Goal: Task Accomplishment & Management: Complete application form

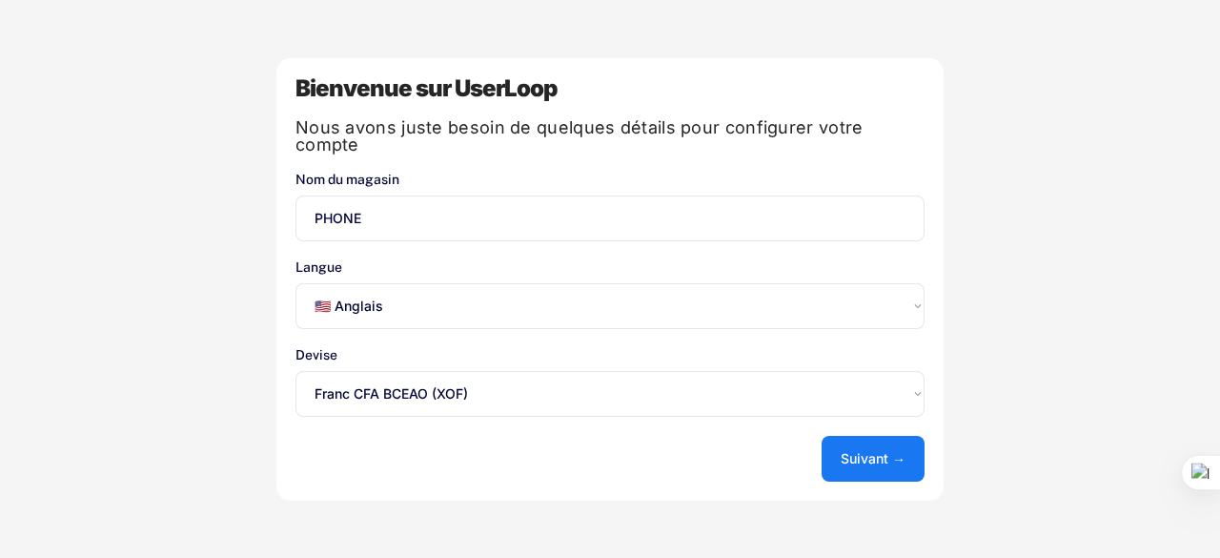
select select ""en""
select select ""1348695171700984260__LOOKUP__1635527639551x457481251775147400""
click at [918, 302] on select "Sélectionnez une option... 🇺🇸 Anglais 🇫🇷 Français 🇩🇪 Allemand 🇪🇸 Espagnol" at bounding box center [610, 306] width 629 height 46
select select ""fr""
click at [296, 283] on select "Sélectionnez une option... 🇺🇸 Anglais 🇫🇷 Français 🇩🇪 Allemand 🇪🇸 Espagnol" at bounding box center [610, 306] width 629 height 46
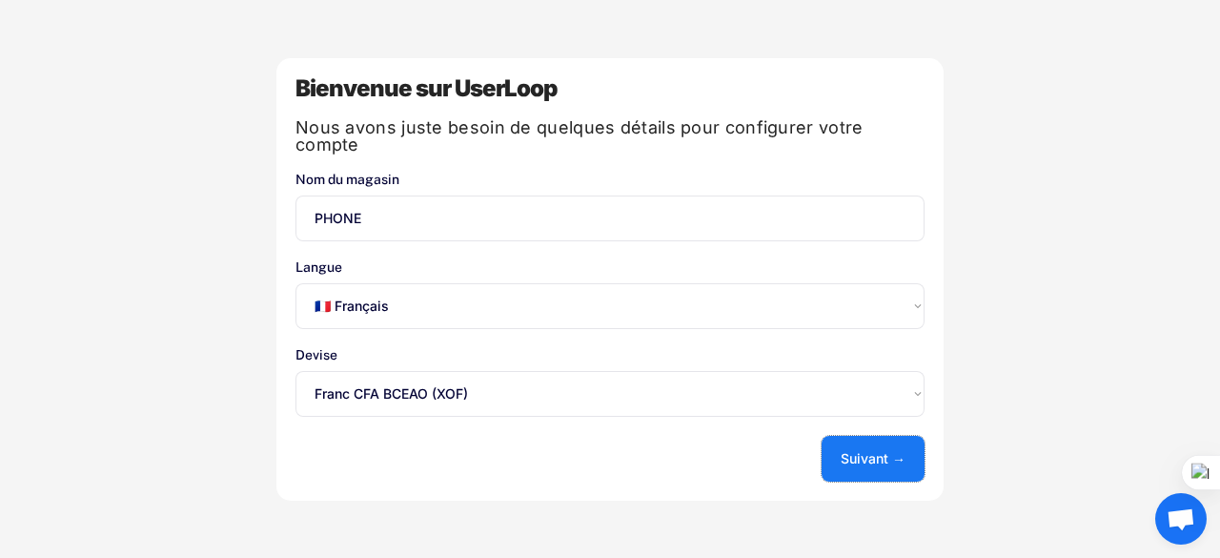
click at [902, 450] on font "Suivant →" at bounding box center [873, 458] width 65 height 16
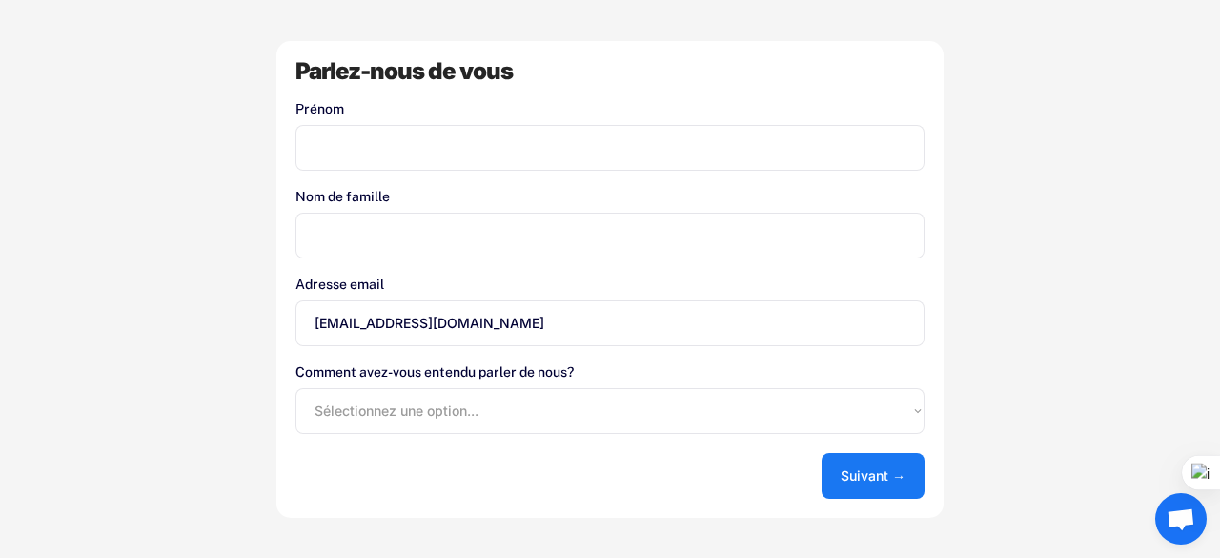
click at [578, 128] on input "input" at bounding box center [610, 148] width 629 height 46
type input "p"
type input "PAUL HIRAM"
click at [372, 236] on input "input" at bounding box center [610, 236] width 629 height 46
type input "MONIN"
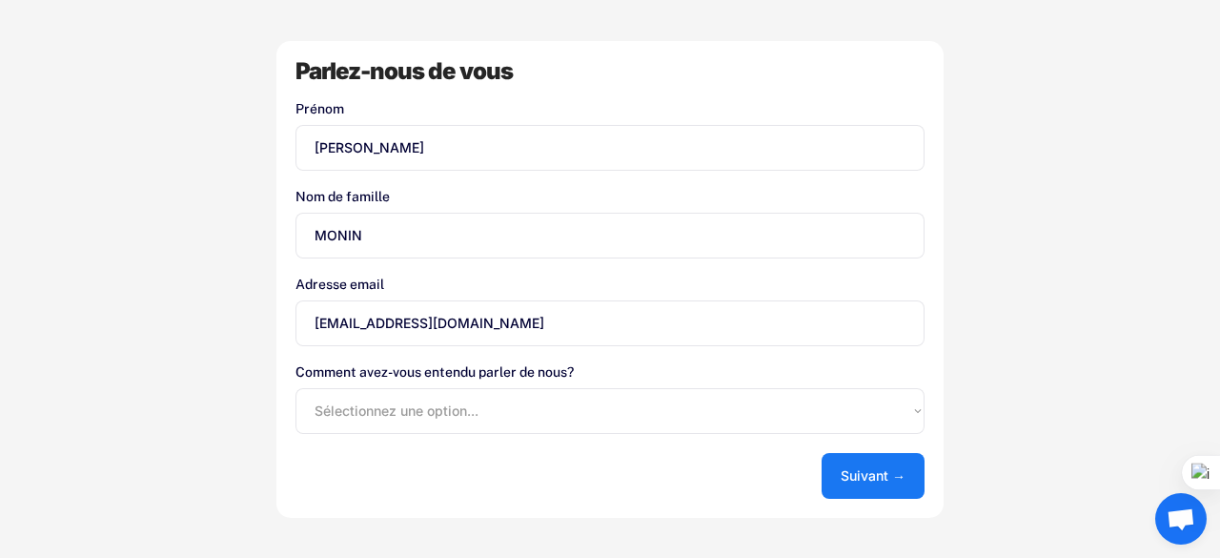
click at [918, 405] on select "Sélectionnez une option... Boutique d'applications Shopify Google Blog UserLoop…" at bounding box center [610, 411] width 629 height 46
select select ""shopify_app_store""
click at [296, 388] on select "Sélectionnez une option... Boutique d'applications Shopify Google Blog UserLoop…" at bounding box center [610, 411] width 629 height 46
click at [863, 464] on button "Suivant →" at bounding box center [873, 476] width 103 height 46
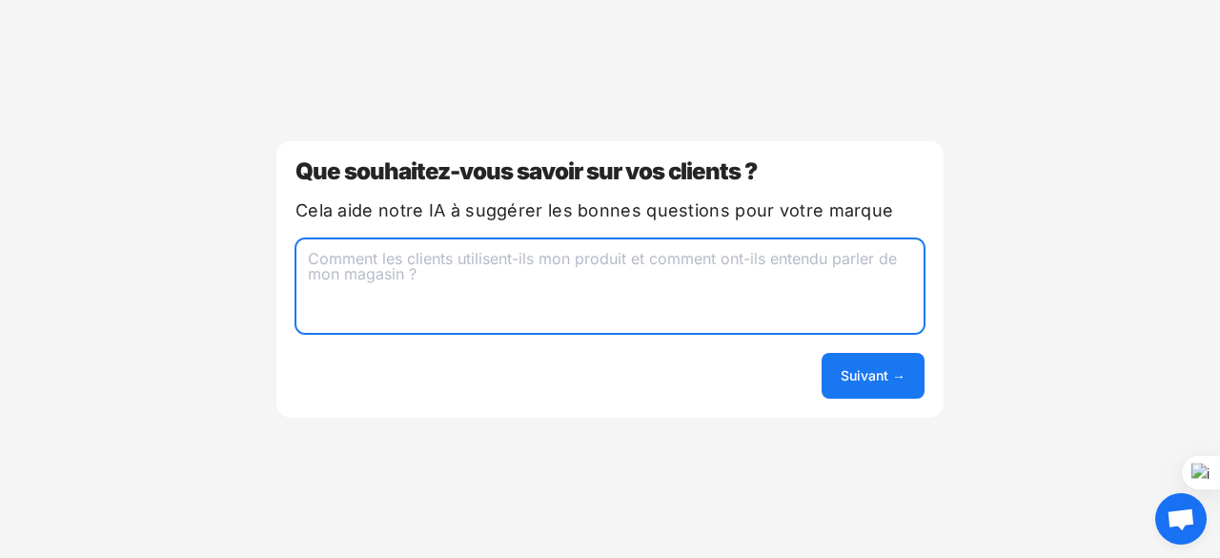
click at [456, 270] on textarea at bounding box center [610, 285] width 629 height 95
click at [654, 259] on textarea "J'aimerais savoir pourquoi les client n'arrive pas la fin de les achats" at bounding box center [610, 285] width 629 height 95
click at [810, 258] on textarea "J'aimerais savoir pourquoi les client n'arrive pas a la fin de les achats" at bounding box center [610, 285] width 629 height 95
type textarea "J'aimerais savoir pourquoi les client n'arrive pas a la fin de les achats sur m…"
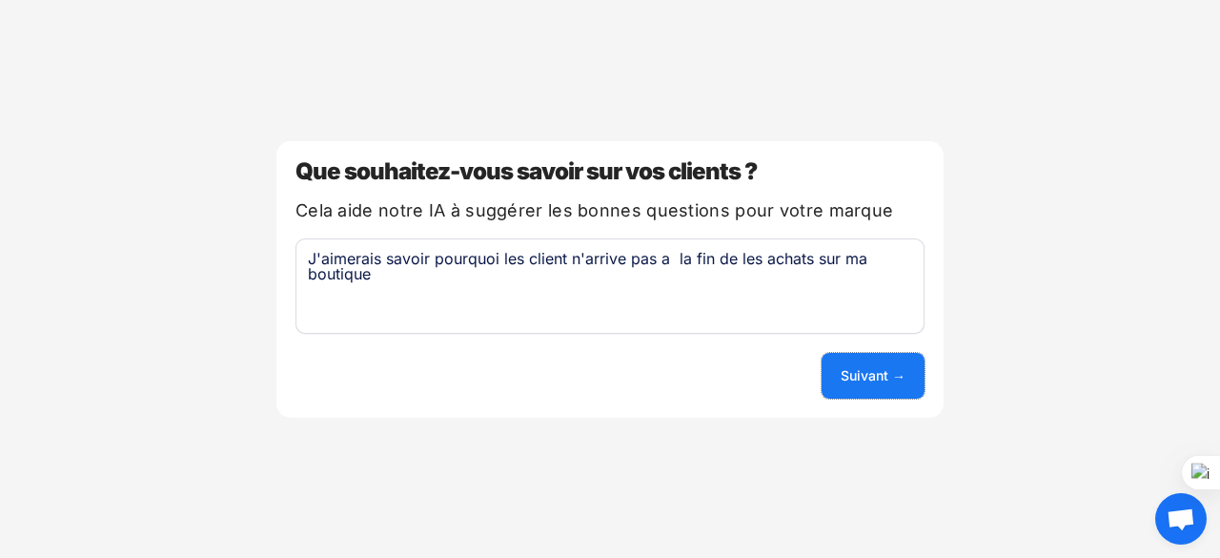
click at [874, 379] on font "Suivant →" at bounding box center [873, 375] width 65 height 16
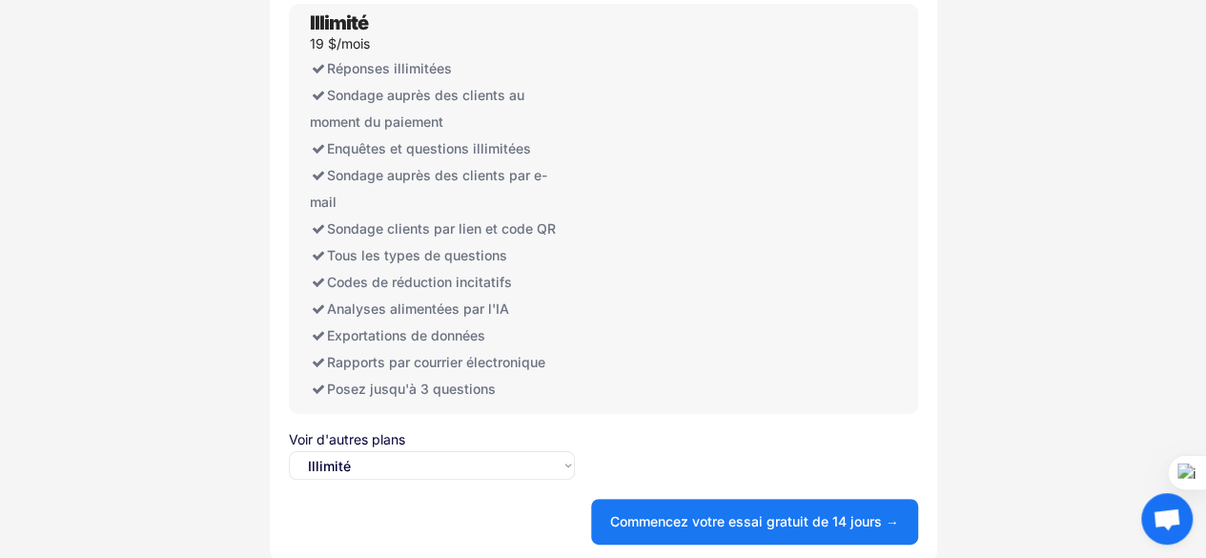
scroll to position [86, 0]
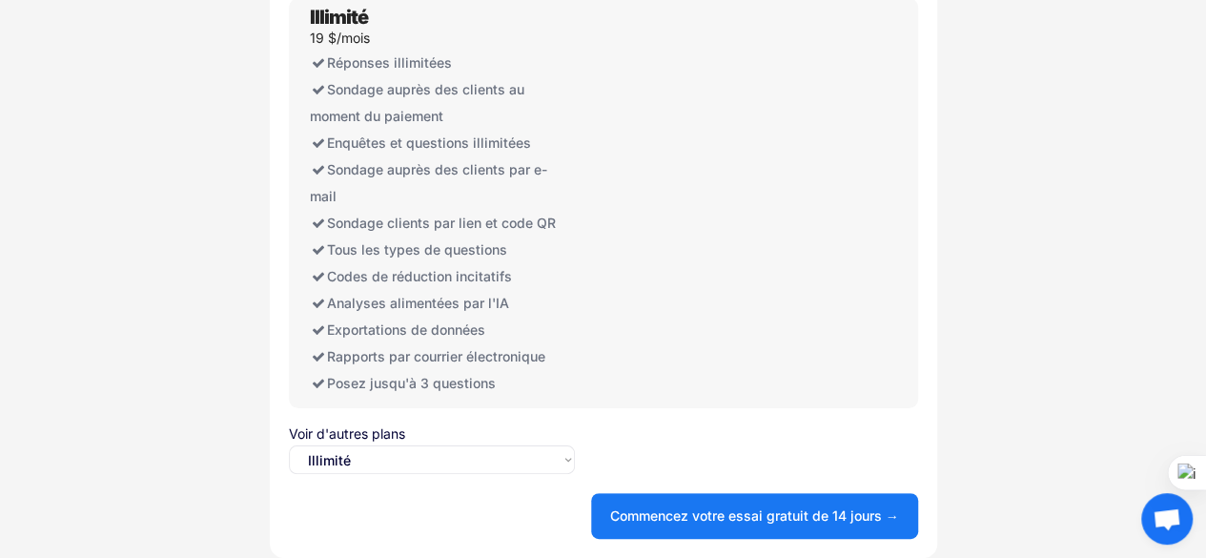
click at [564, 457] on select "Sélectionnez une option... Illimité Gratuit" at bounding box center [432, 459] width 286 height 29
select select ""free0""
click at [289, 445] on select "Sélectionnez une option... Illimité Gratuit" at bounding box center [432, 459] width 286 height 29
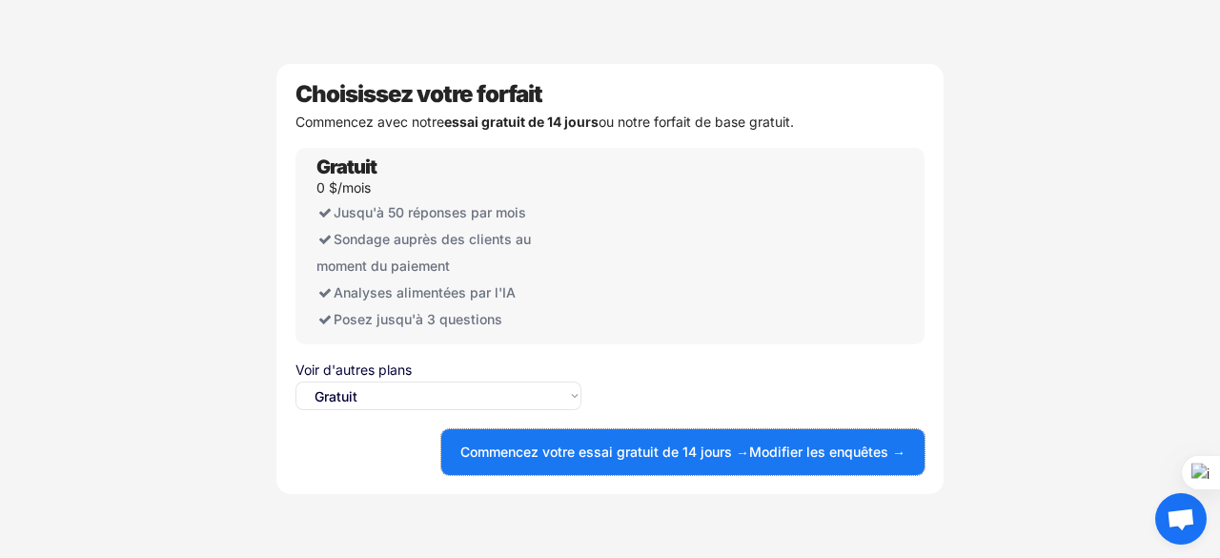
click at [587, 458] on font "Commencez votre essai gratuit de 14 jours →" at bounding box center [605, 451] width 289 height 16
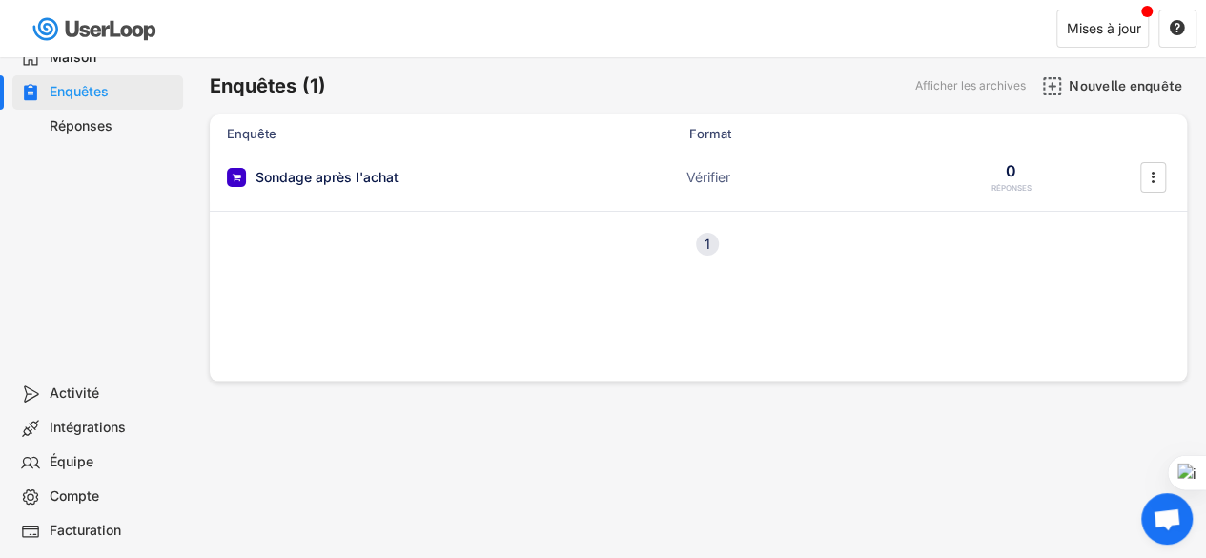
click at [738, 456] on div "Enquêtes (1) Afficher les archives Nouvelle enquête Enquête Format Réponses Son…" at bounding box center [698, 516] width 1015 height 919
click at [715, 242] on div "1" at bounding box center [707, 243] width 23 height 13
click at [710, 242] on div "1" at bounding box center [707, 243] width 23 height 13
click at [487, 176] on div "Sondage après l'achat ACTIF" at bounding box center [417, 177] width 381 height 20
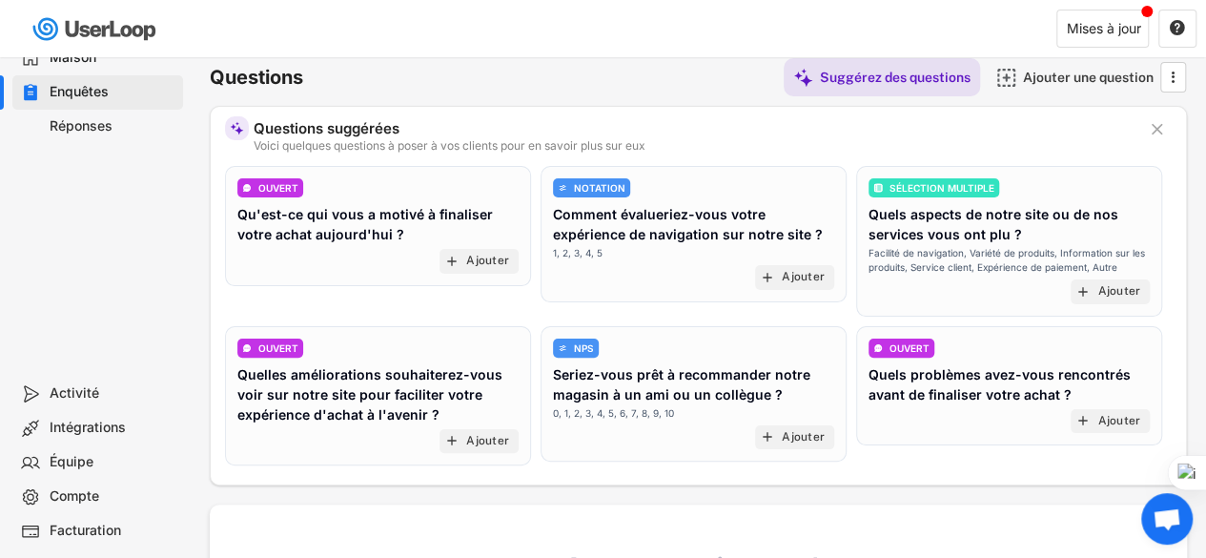
scroll to position [116, 0]
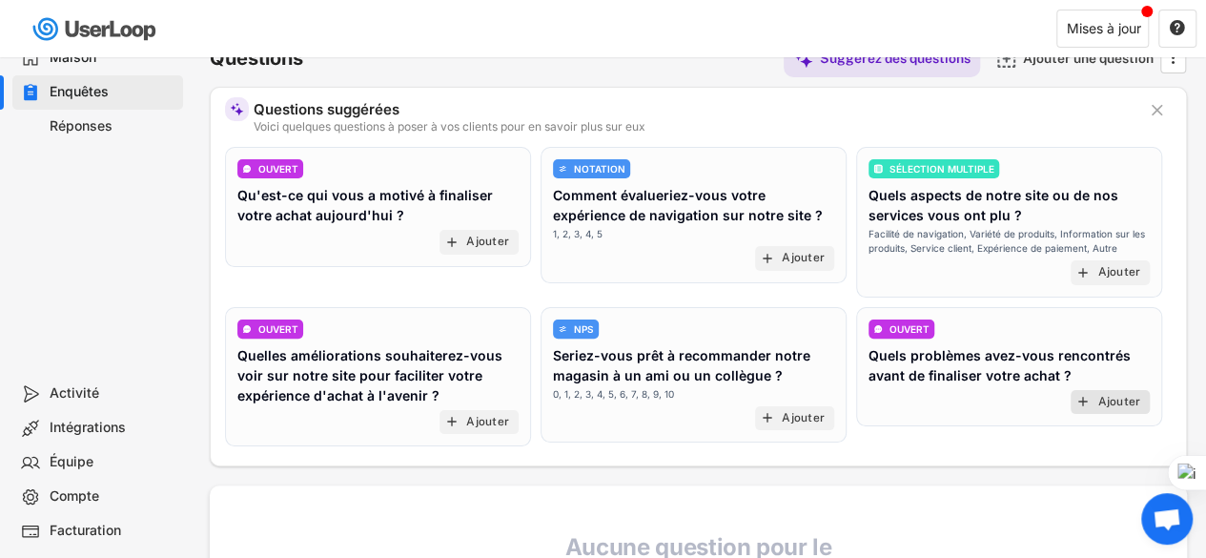
click at [1100, 390] on div "add Ajouter" at bounding box center [1110, 402] width 79 height 25
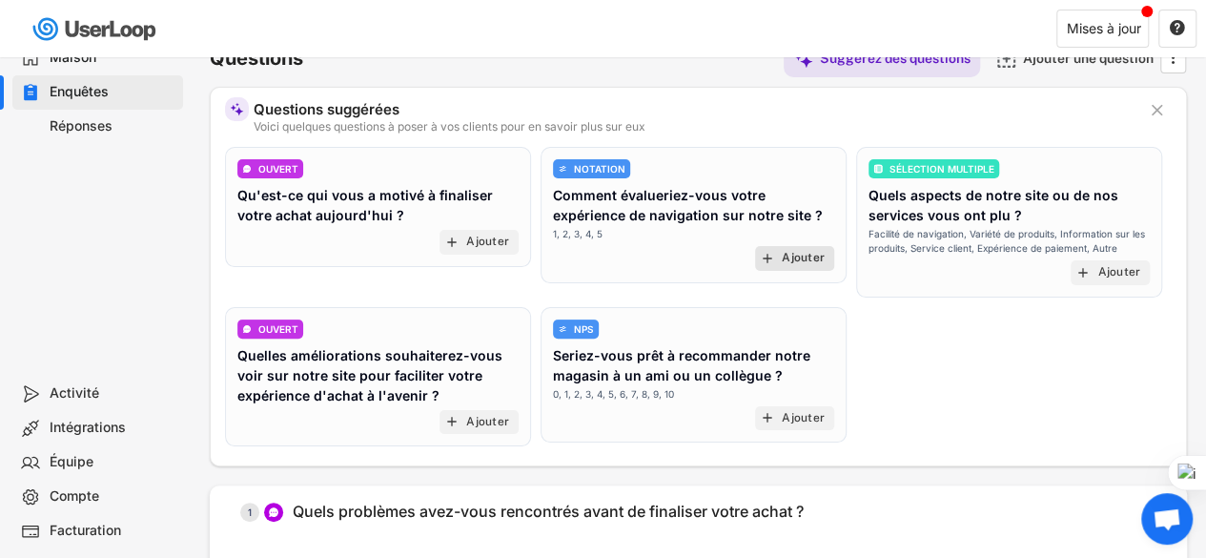
click at [792, 261] on font "Ajouter" at bounding box center [803, 257] width 43 height 13
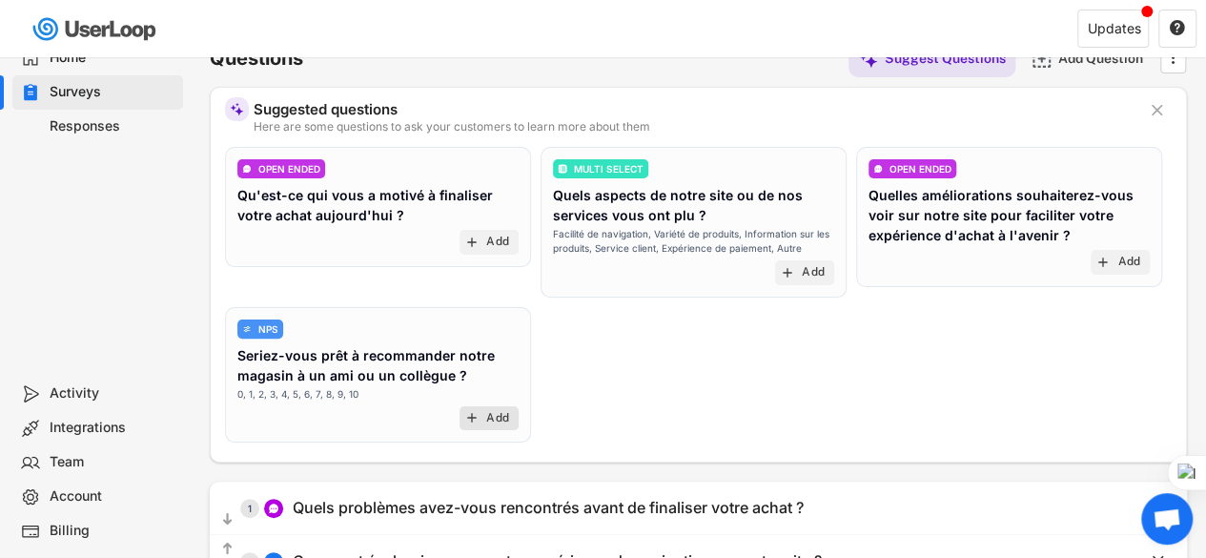
click at [475, 410] on text "add" at bounding box center [471, 417] width 15 height 15
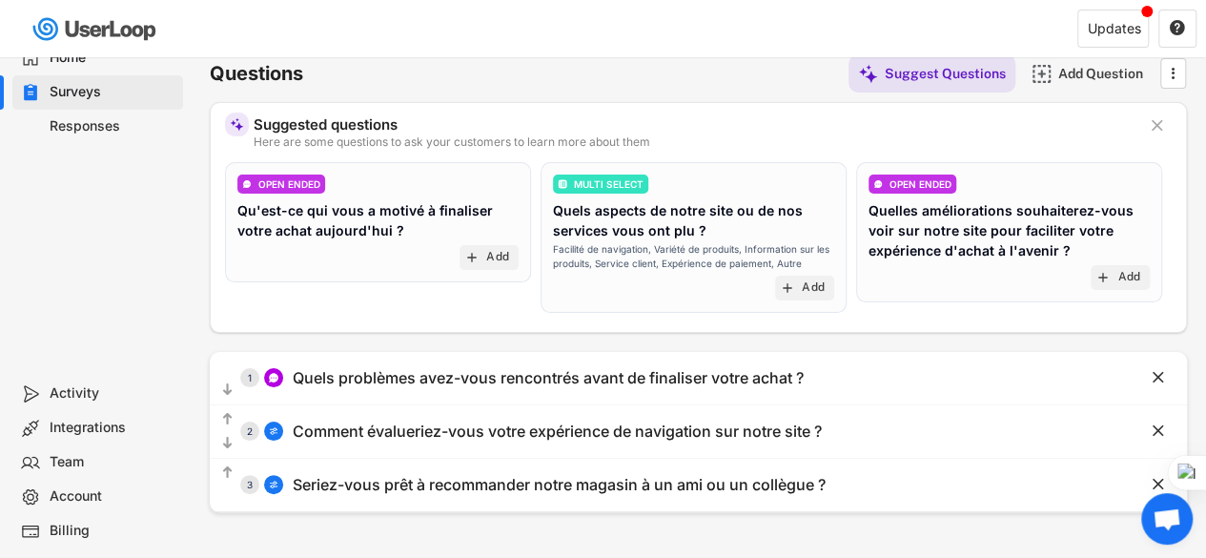
scroll to position [102, 0]
click at [1110, 34] on div "Updates" at bounding box center [1114, 28] width 53 height 13
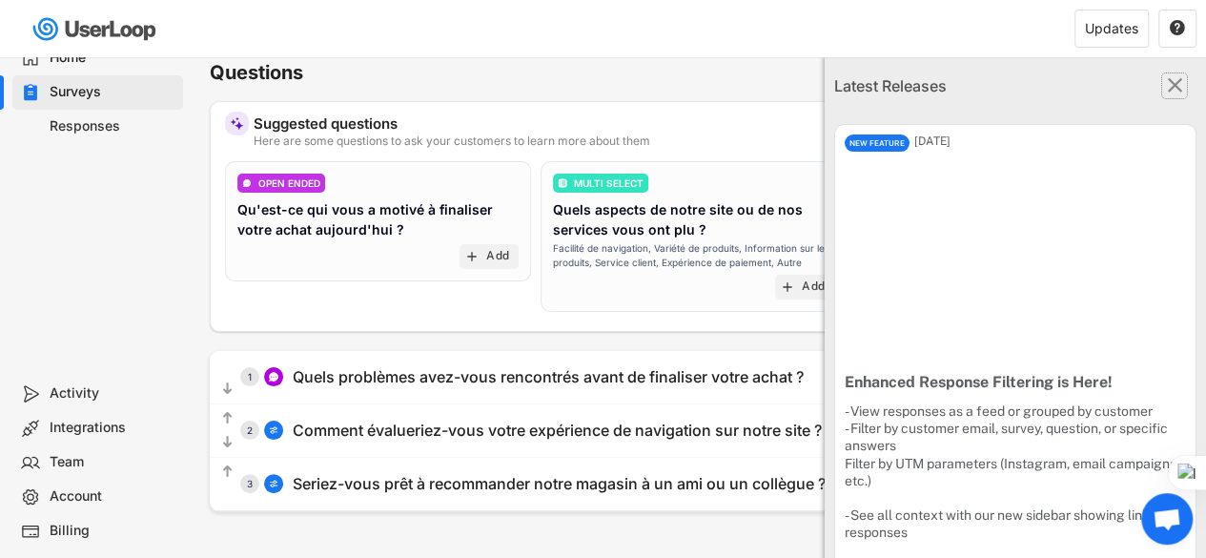
click at [1168, 85] on text "" at bounding box center [1175, 84] width 15 height 25
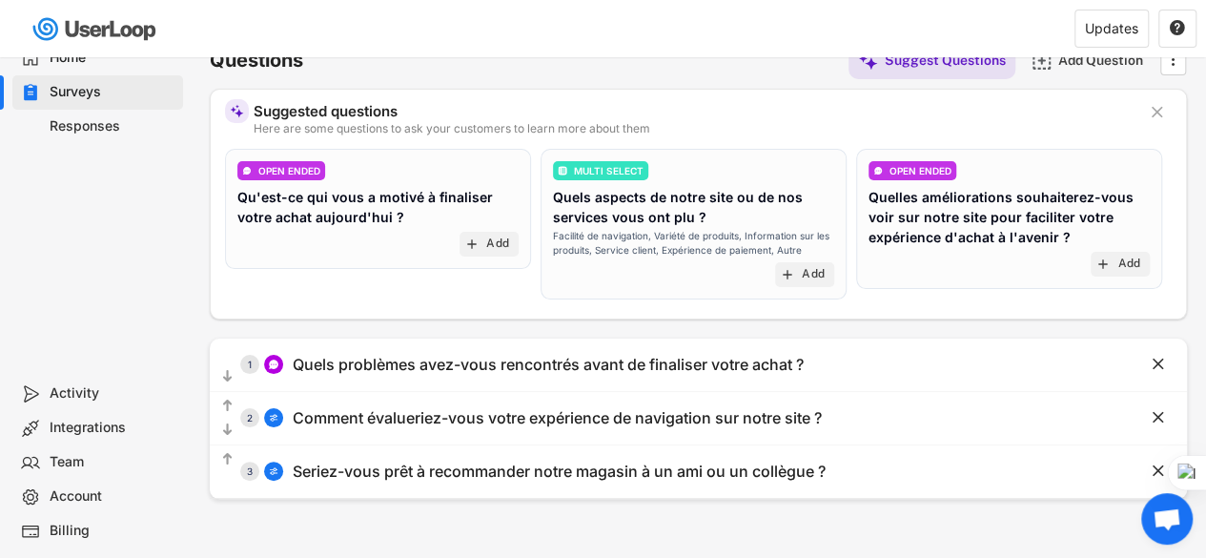
scroll to position [0, 0]
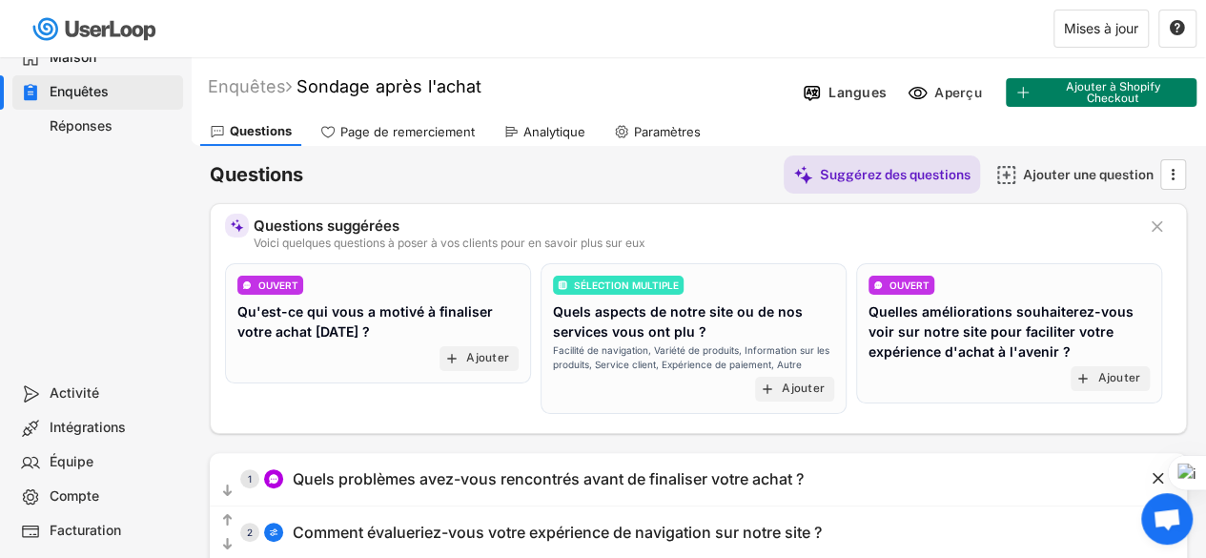
click at [416, 128] on font "Page de remerciement" at bounding box center [407, 131] width 134 height 15
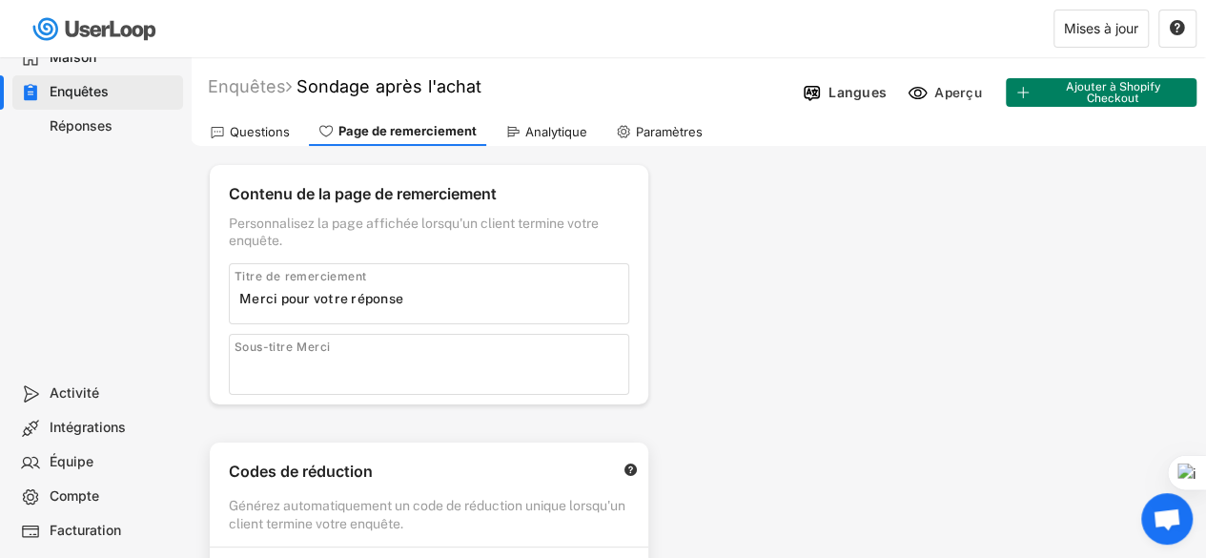
click at [538, 125] on font "Analytique" at bounding box center [556, 131] width 62 height 15
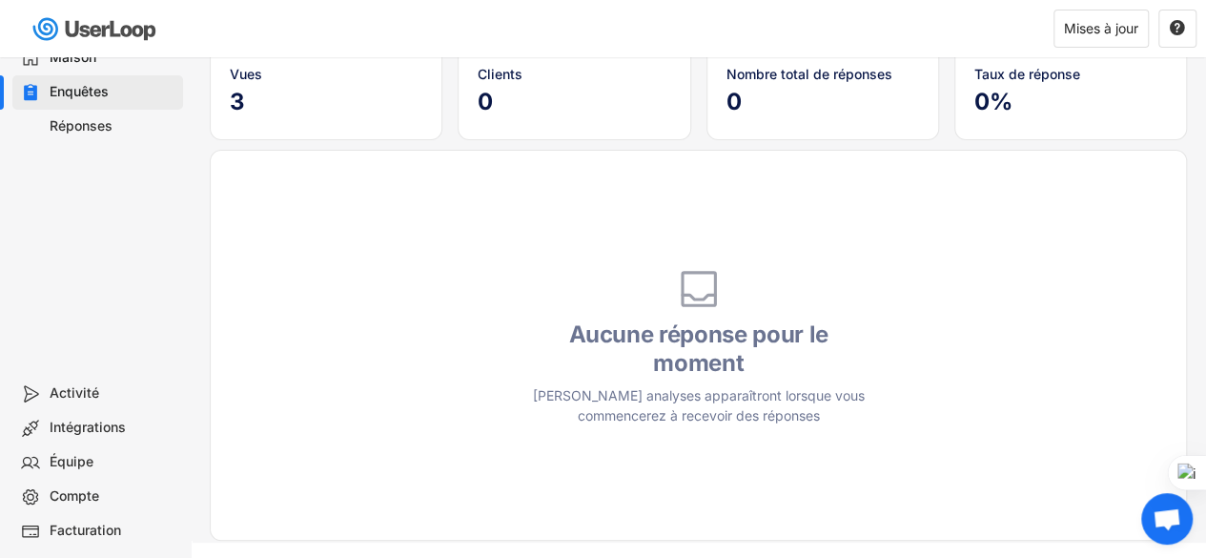
scroll to position [183, 0]
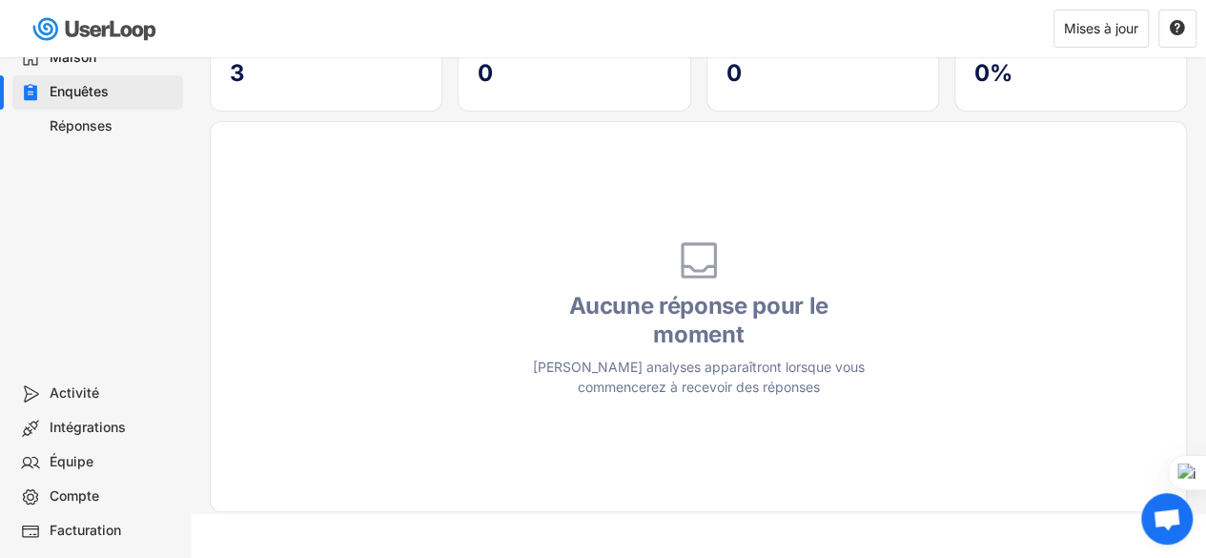
click at [82, 499] on font "Compte" at bounding box center [75, 495] width 50 height 16
select select ""fr""
select select ""1_week""
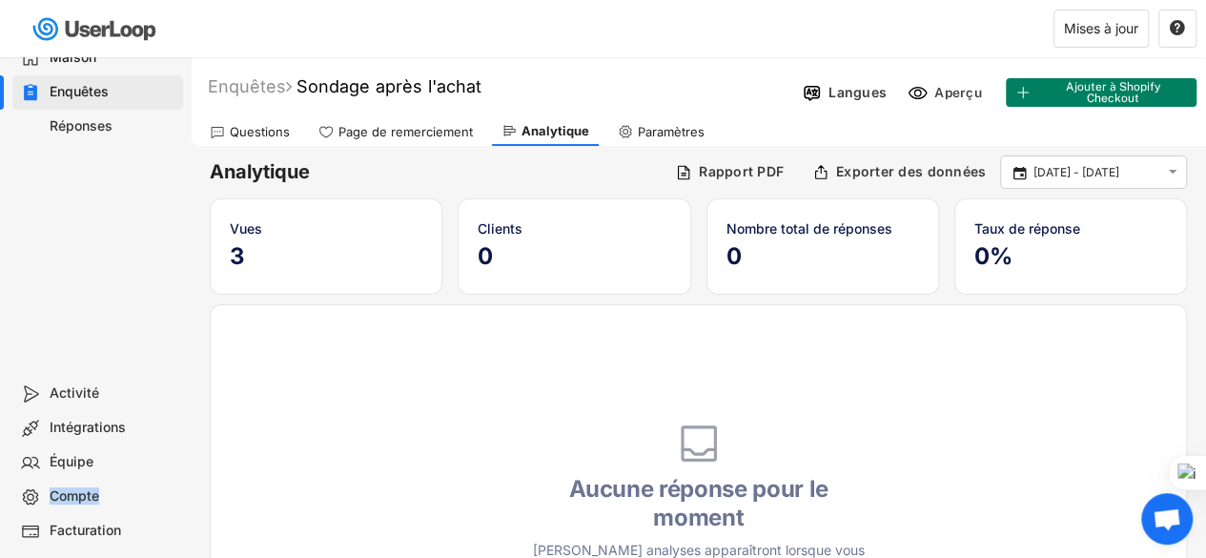
type input "Merci pour votre réponse"
